Goal: Find specific page/section: Find specific page/section

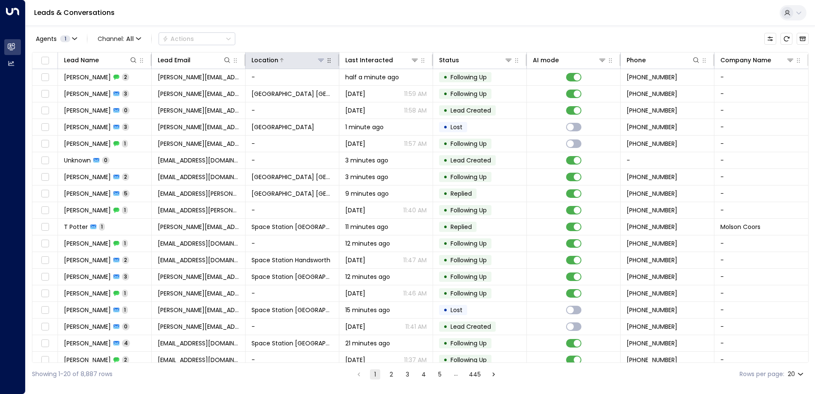
click at [318, 64] on button at bounding box center [321, 60] width 9 height 9
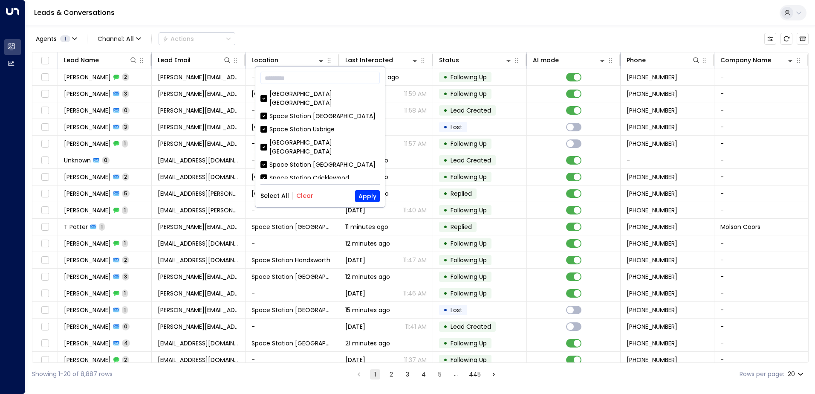
click at [299, 193] on button "Clear" at bounding box center [304, 195] width 17 height 7
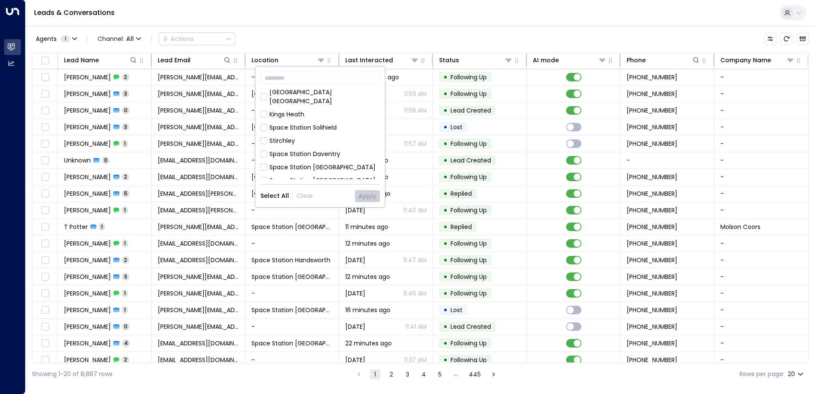
scroll to position [106, 0]
click at [325, 115] on div "[GEOGRAPHIC_DATA] [PERSON_NAME][GEOGRAPHIC_DATA] [GEOGRAPHIC_DATA] [GEOGRAPHIC_…" at bounding box center [319, 135] width 119 height 90
click at [325, 152] on div "Space Station Solihield" at bounding box center [302, 156] width 67 height 9
click at [364, 193] on button "Apply" at bounding box center [367, 196] width 25 height 12
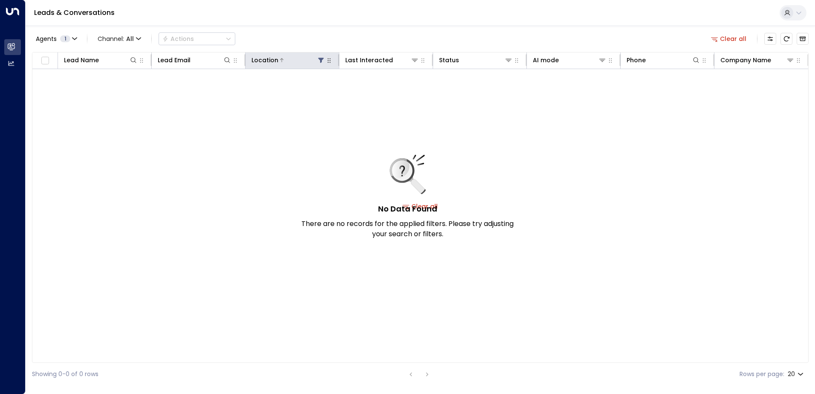
click at [321, 61] on icon at bounding box center [321, 60] width 6 height 5
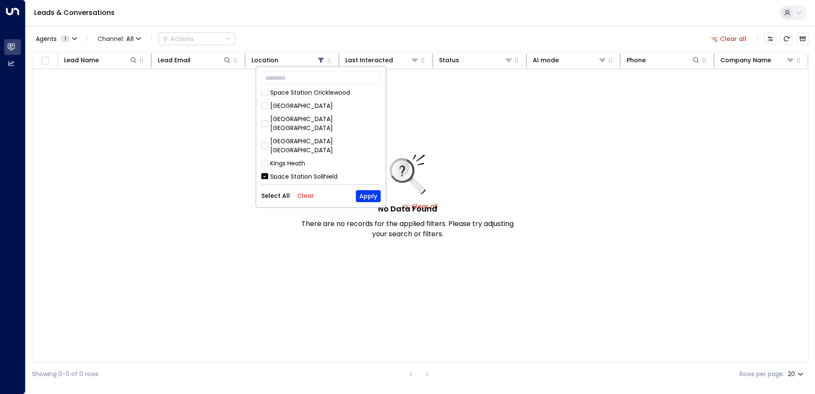
click at [301, 172] on div "Space Station Solihield" at bounding box center [303, 176] width 67 height 9
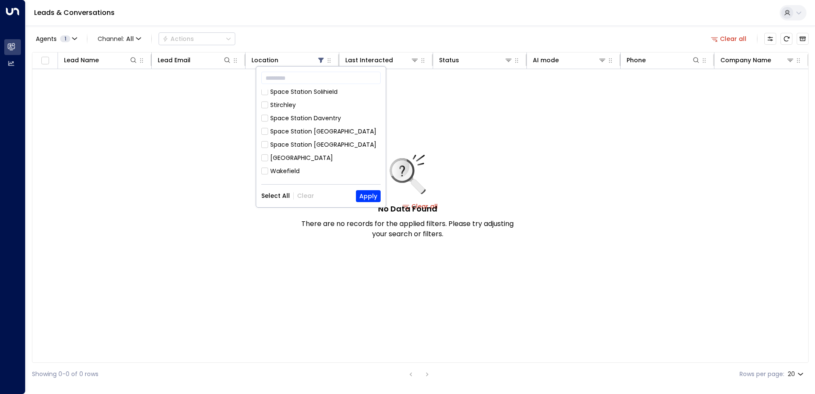
scroll to position [170, 0]
click at [310, 179] on div "Space Station [GEOGRAPHIC_DATA]" at bounding box center [323, 183] width 106 height 9
click at [368, 191] on button "Apply" at bounding box center [368, 196] width 25 height 12
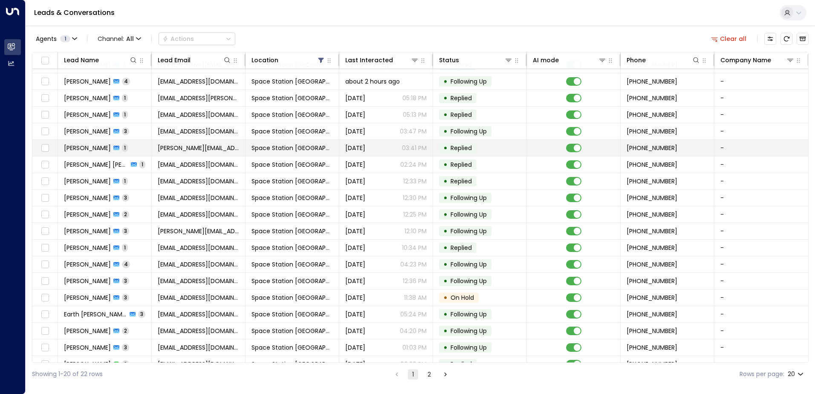
scroll to position [42, 0]
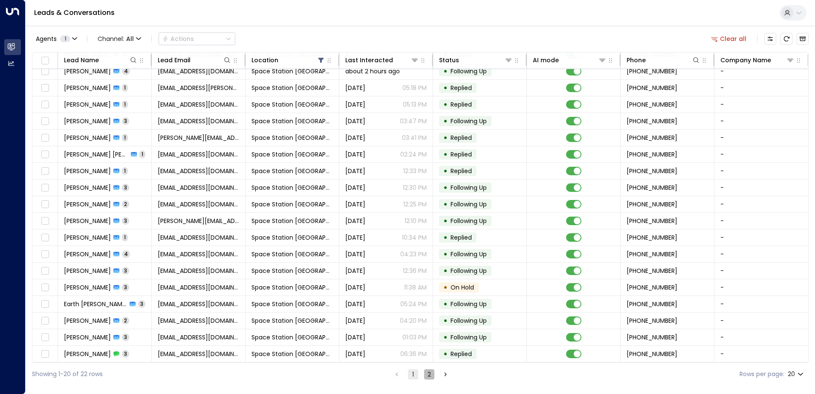
click at [428, 372] on button "2" at bounding box center [429, 374] width 10 height 10
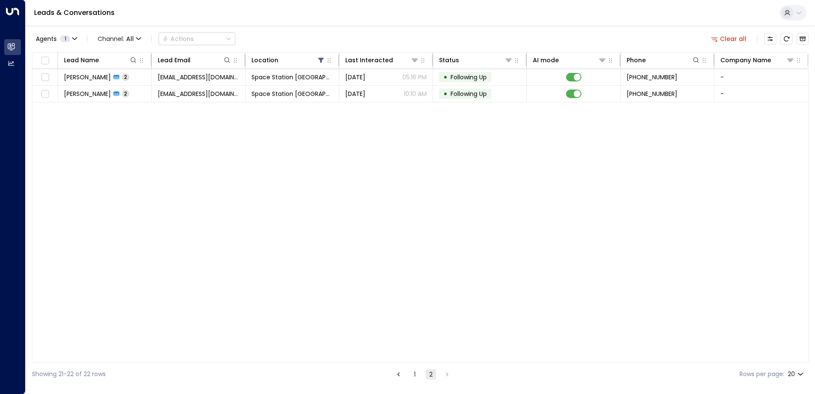
click at [407, 379] on div "Showing 21-22 of 22 rows 1 2 Rows per page: 20 **" at bounding box center [420, 374] width 777 height 23
click at [413, 380] on div "Showing 21-22 of 22 rows 1 2 Rows per page: 20 **" at bounding box center [420, 374] width 777 height 23
click at [414, 375] on button "1" at bounding box center [415, 374] width 10 height 10
